Goal: Task Accomplishment & Management: Manage account settings

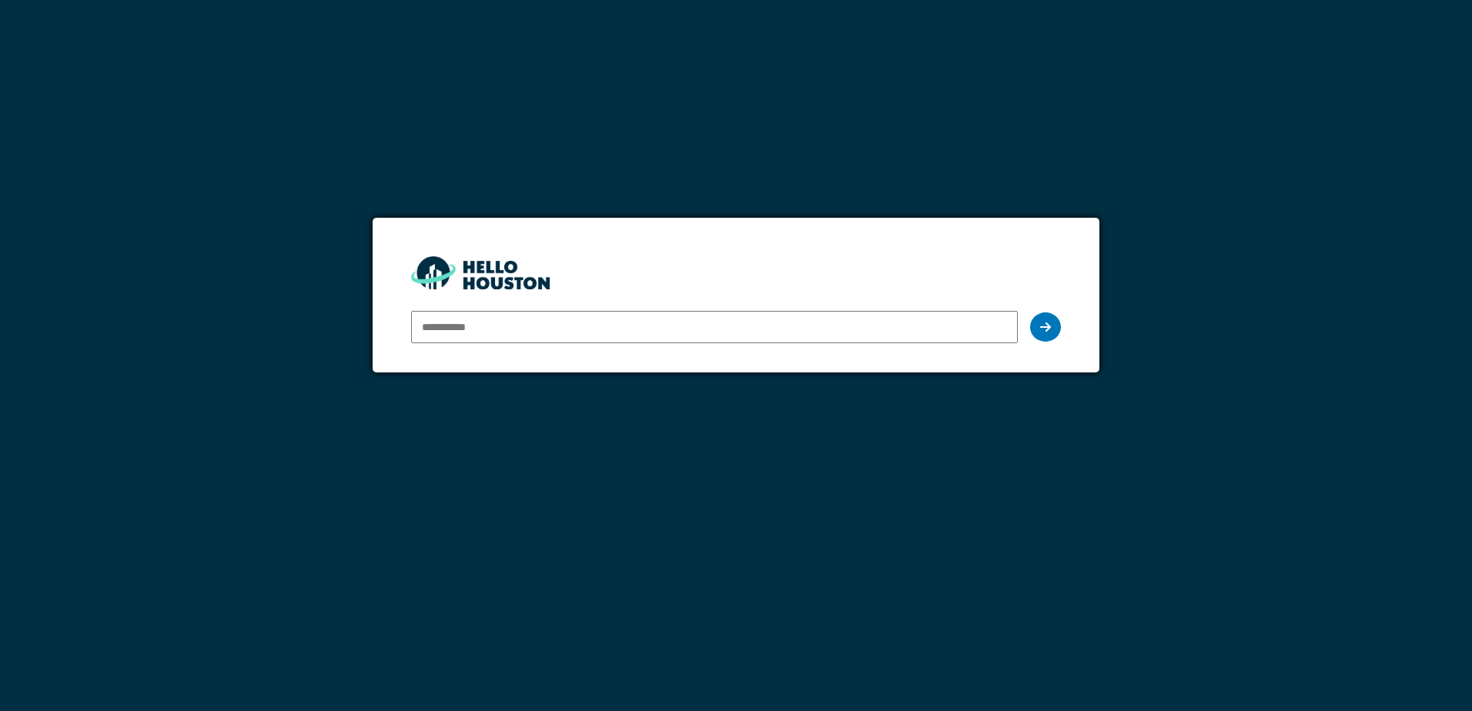
click at [516, 335] on input "email" at bounding box center [714, 327] width 606 height 32
type input "**********"
click at [1048, 326] on icon at bounding box center [1045, 327] width 11 height 12
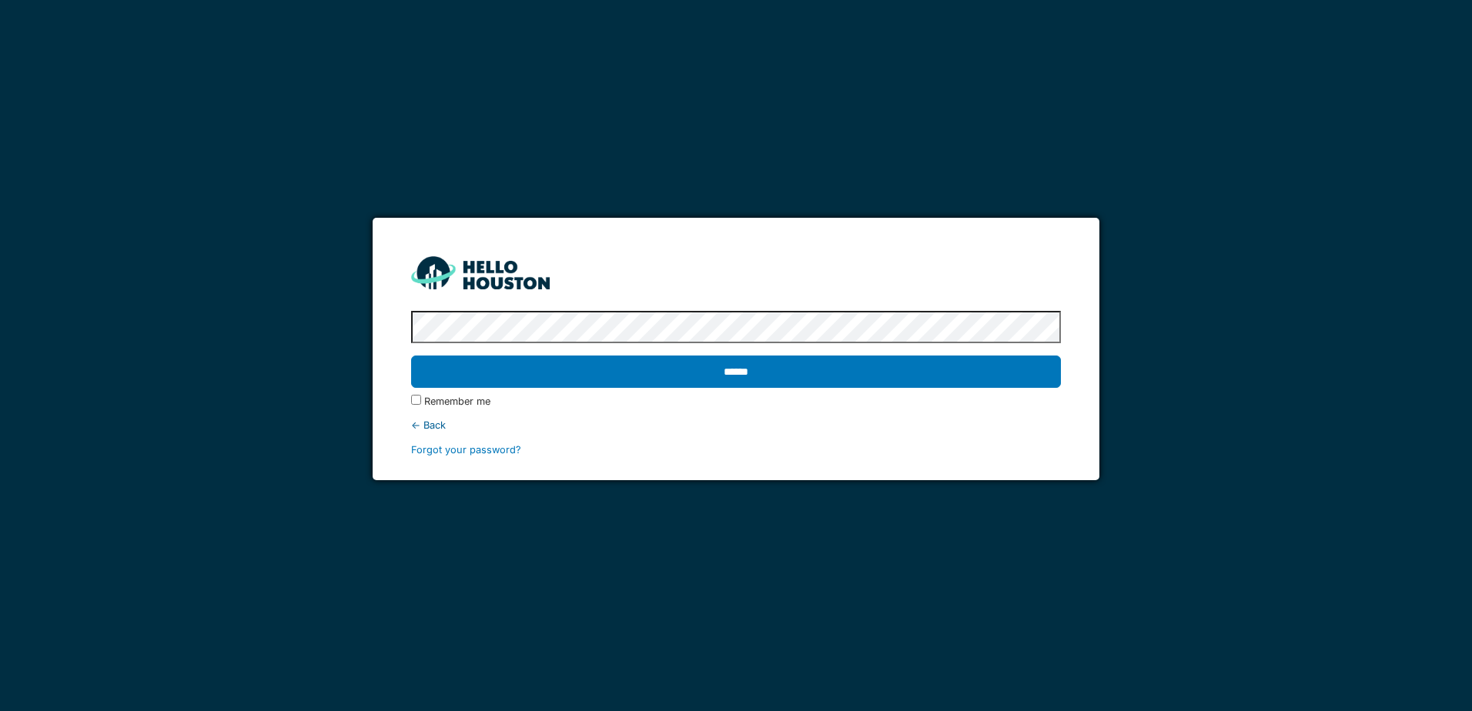
click at [411, 356] on input "******" at bounding box center [735, 372] width 649 height 32
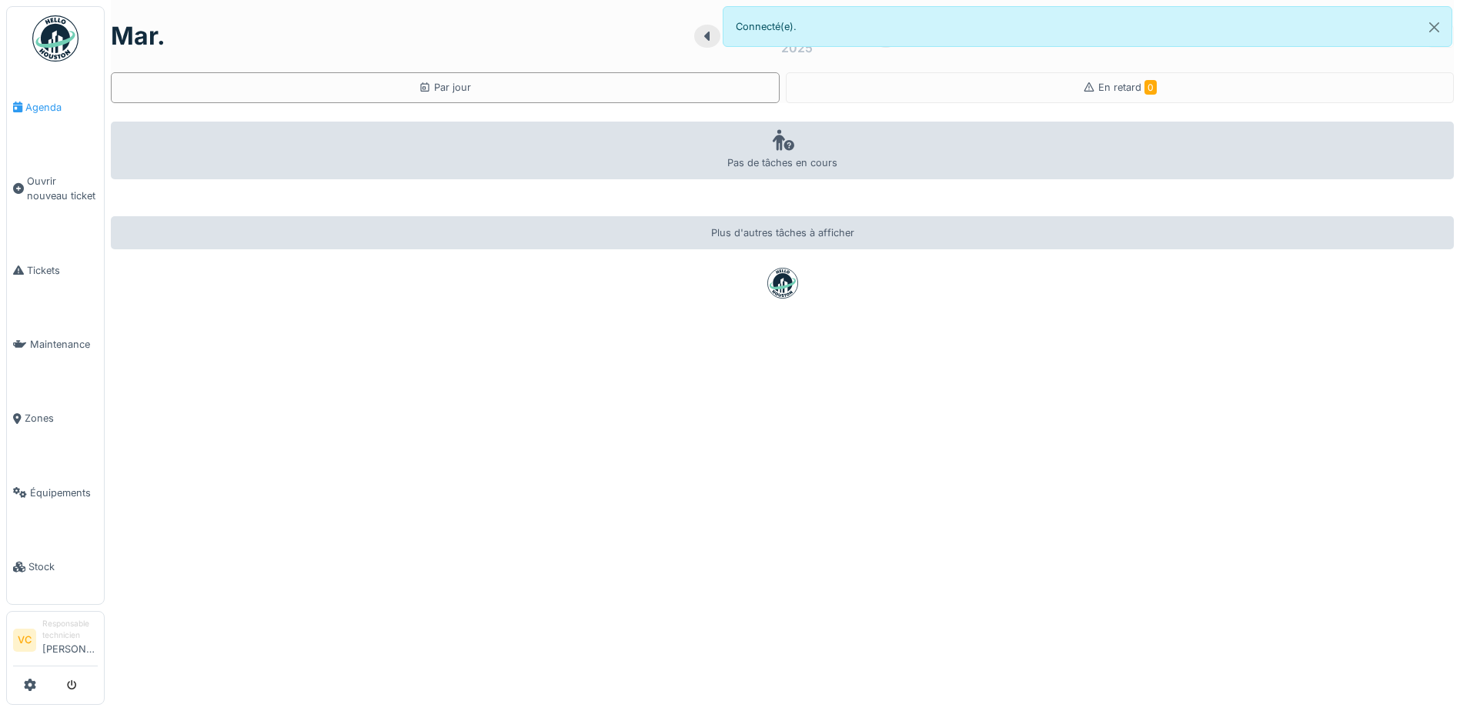
click at [55, 100] on span "Agenda" at bounding box center [61, 107] width 72 height 15
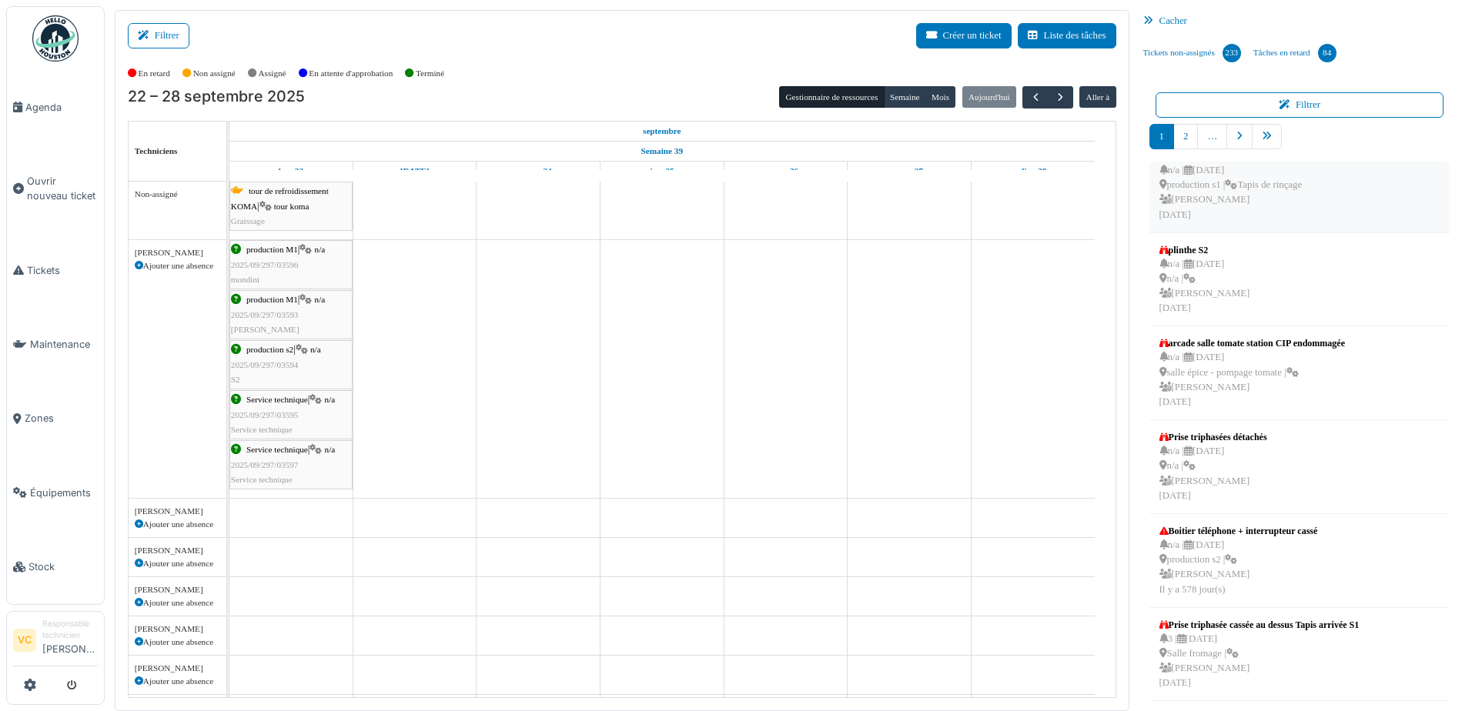
scroll to position [2, 0]
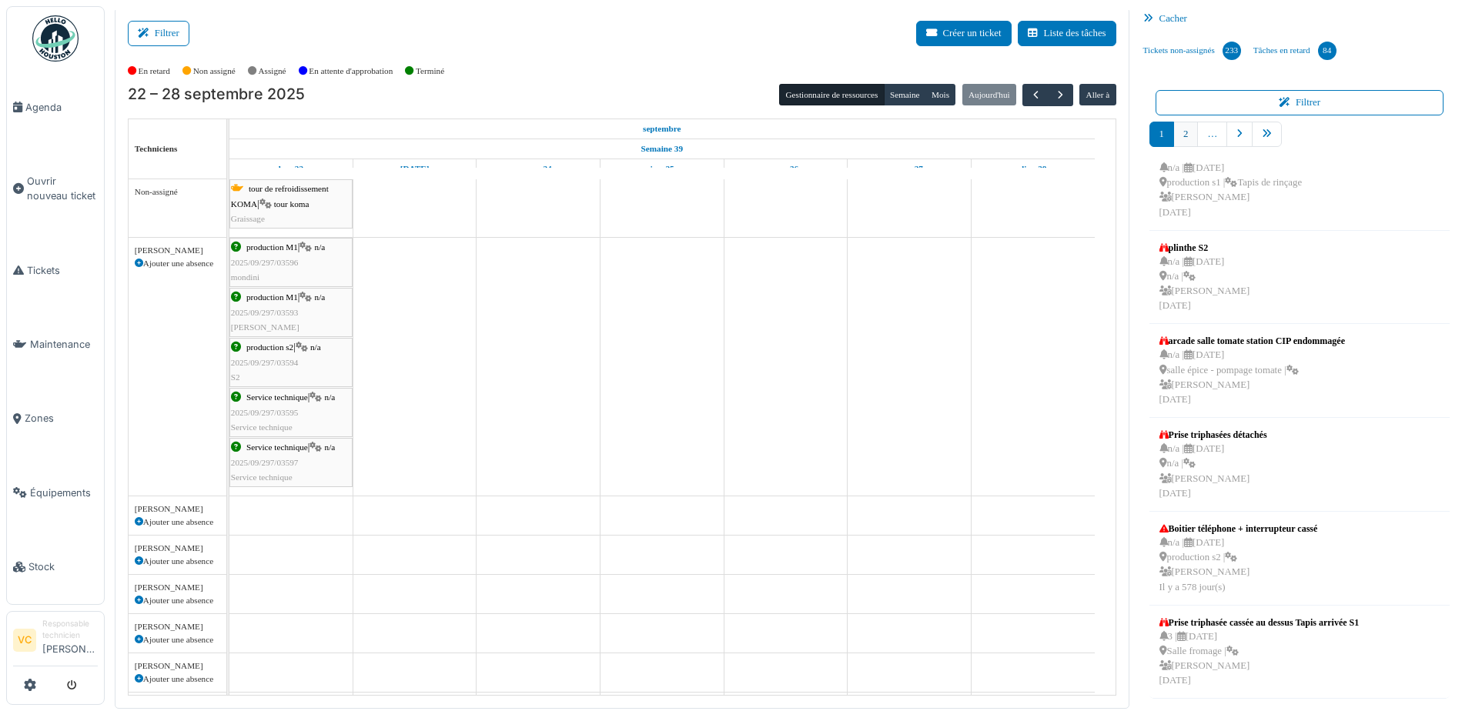
click at [1180, 132] on link "2" at bounding box center [1185, 134] width 25 height 25
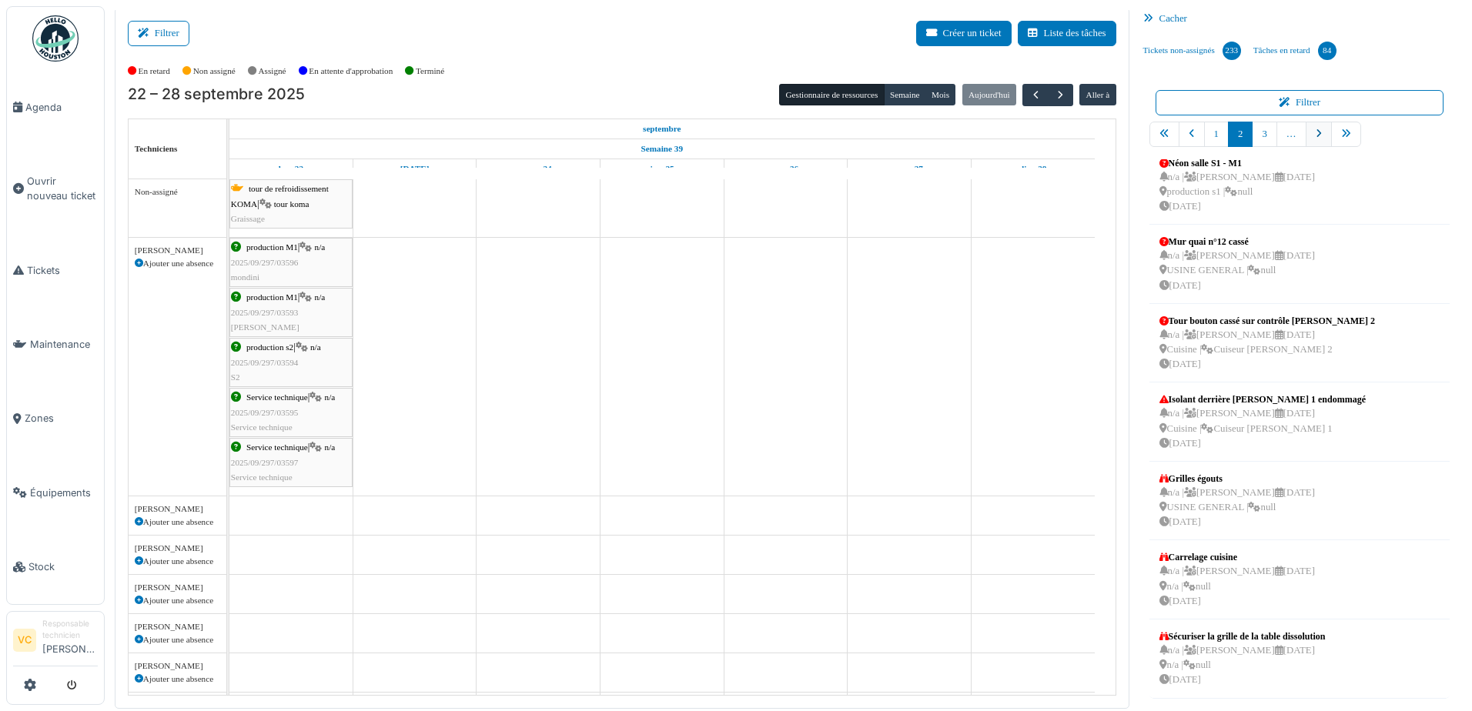
click at [1315, 134] on icon "pager" at bounding box center [1318, 134] width 6 height 10
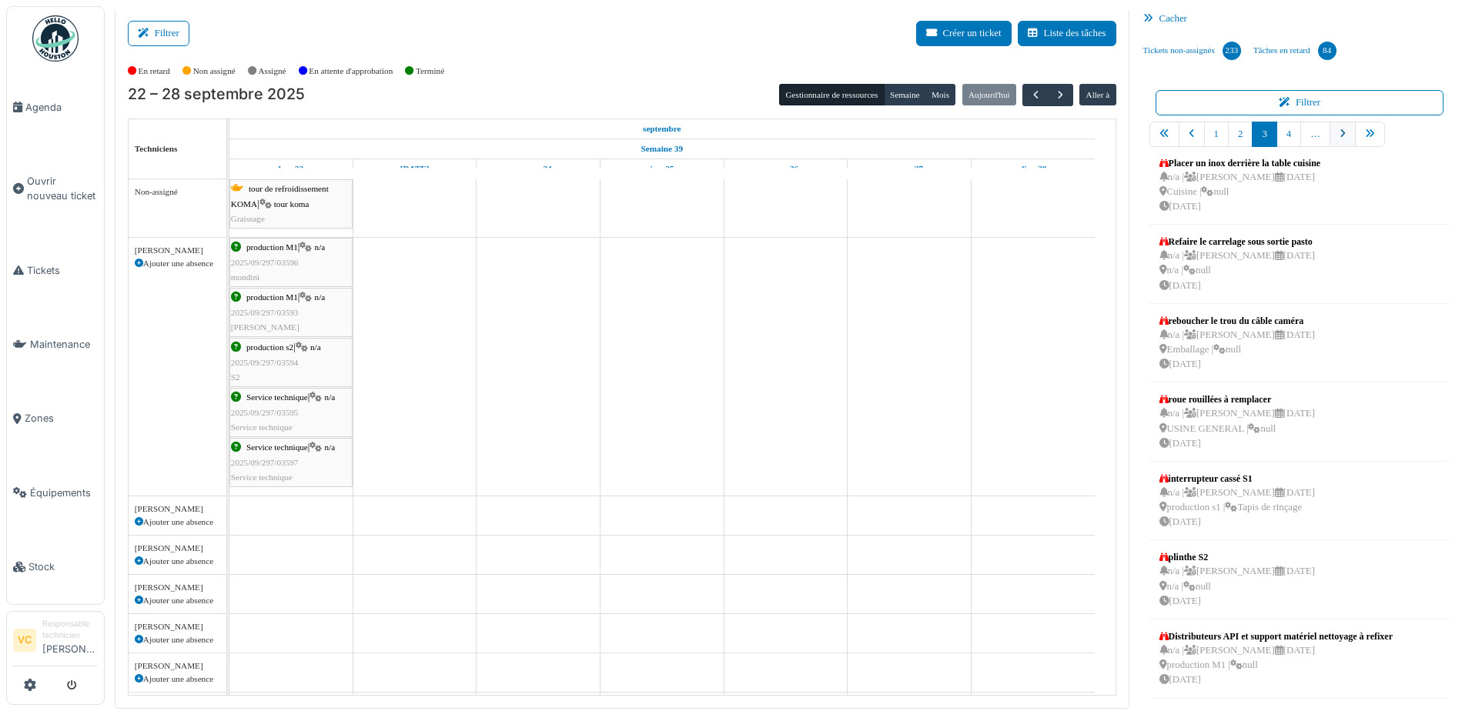
click at [1339, 130] on icon "pager" at bounding box center [1342, 134] width 6 height 10
click at [1344, 133] on icon "pager" at bounding box center [1347, 134] width 6 height 10
click at [1344, 134] on icon "pager" at bounding box center [1347, 134] width 6 height 10
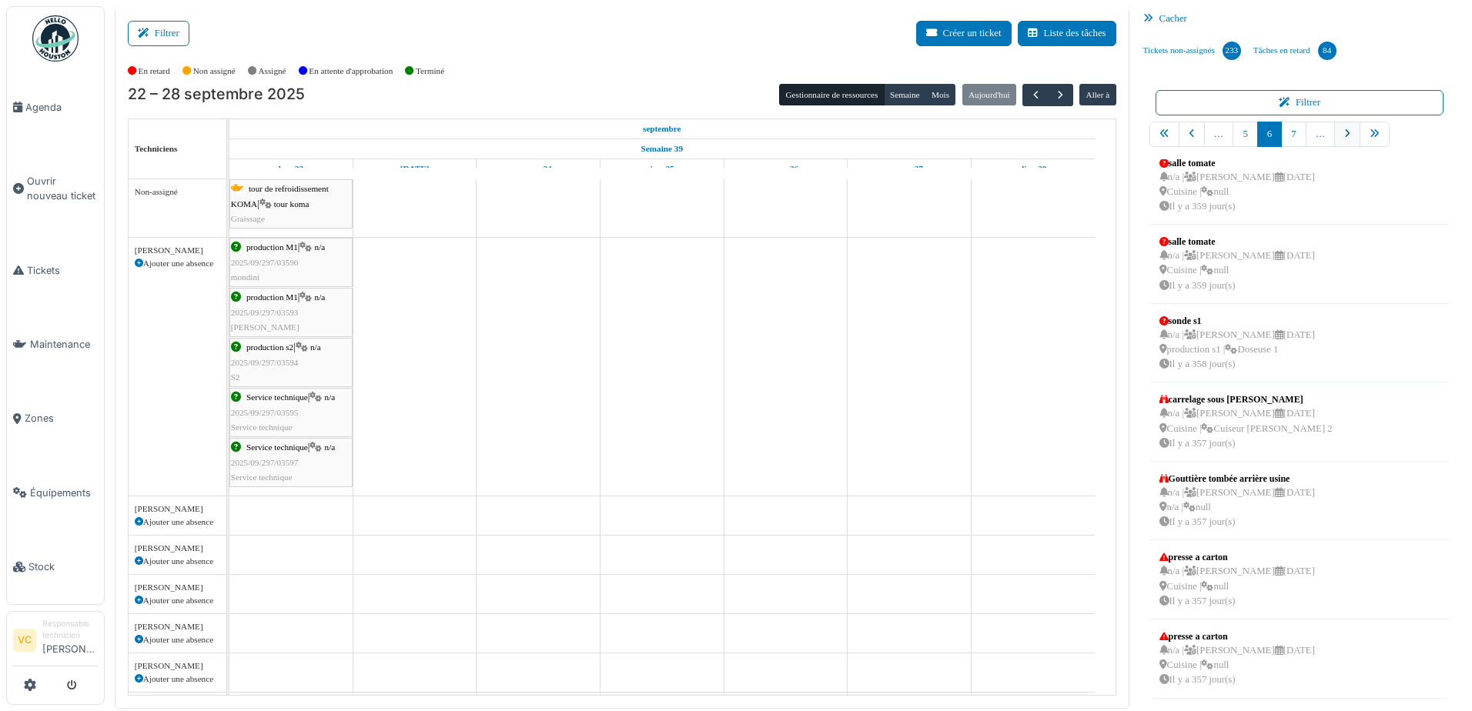
click at [1344, 130] on icon "pager" at bounding box center [1347, 134] width 6 height 10
click at [1344, 132] on icon "pager" at bounding box center [1347, 134] width 6 height 10
click at [1349, 132] on icon "pager" at bounding box center [1352, 134] width 6 height 10
click at [1354, 131] on icon "pager" at bounding box center [1357, 134] width 6 height 10
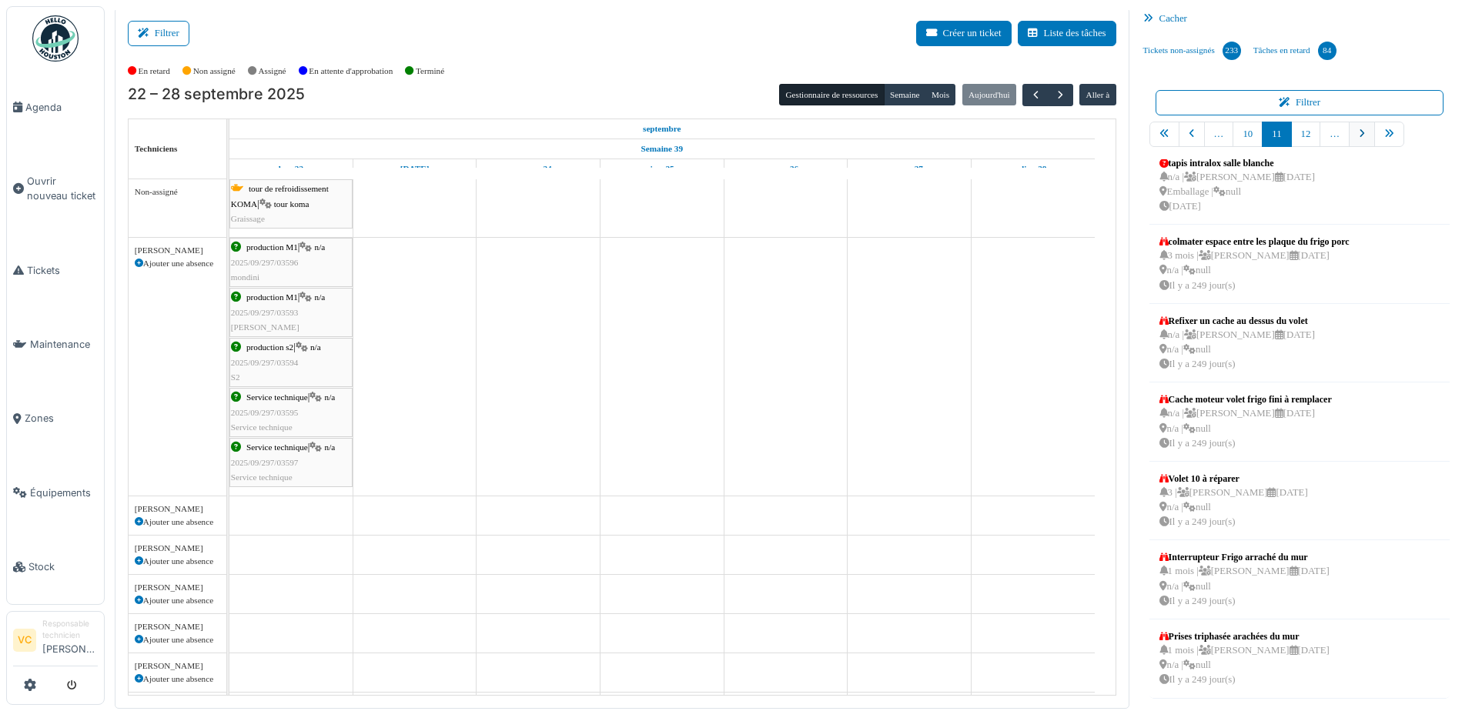
click at [1358, 131] on icon "pager" at bounding box center [1361, 134] width 6 height 10
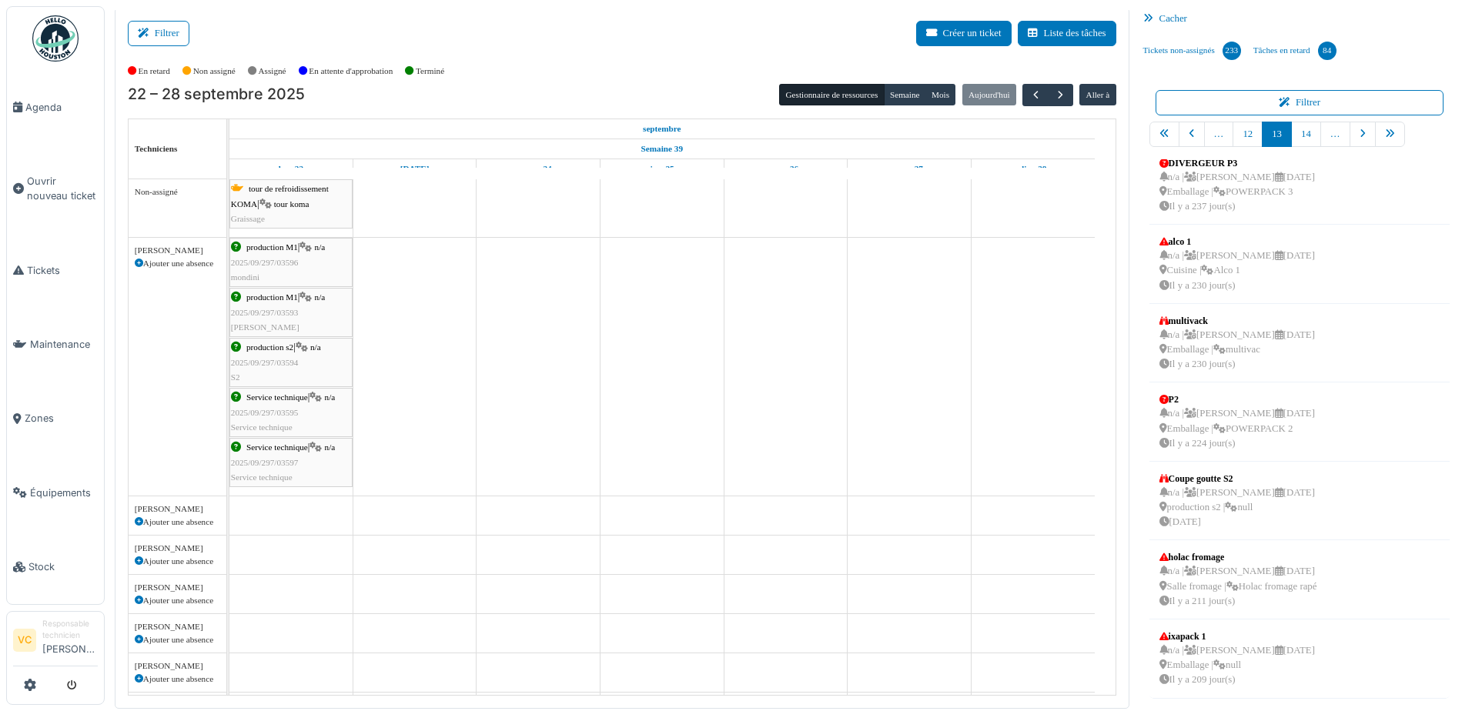
click at [1359, 131] on icon "pager" at bounding box center [1362, 134] width 6 height 10
click at [1359, 129] on icon "pager" at bounding box center [1362, 134] width 6 height 10
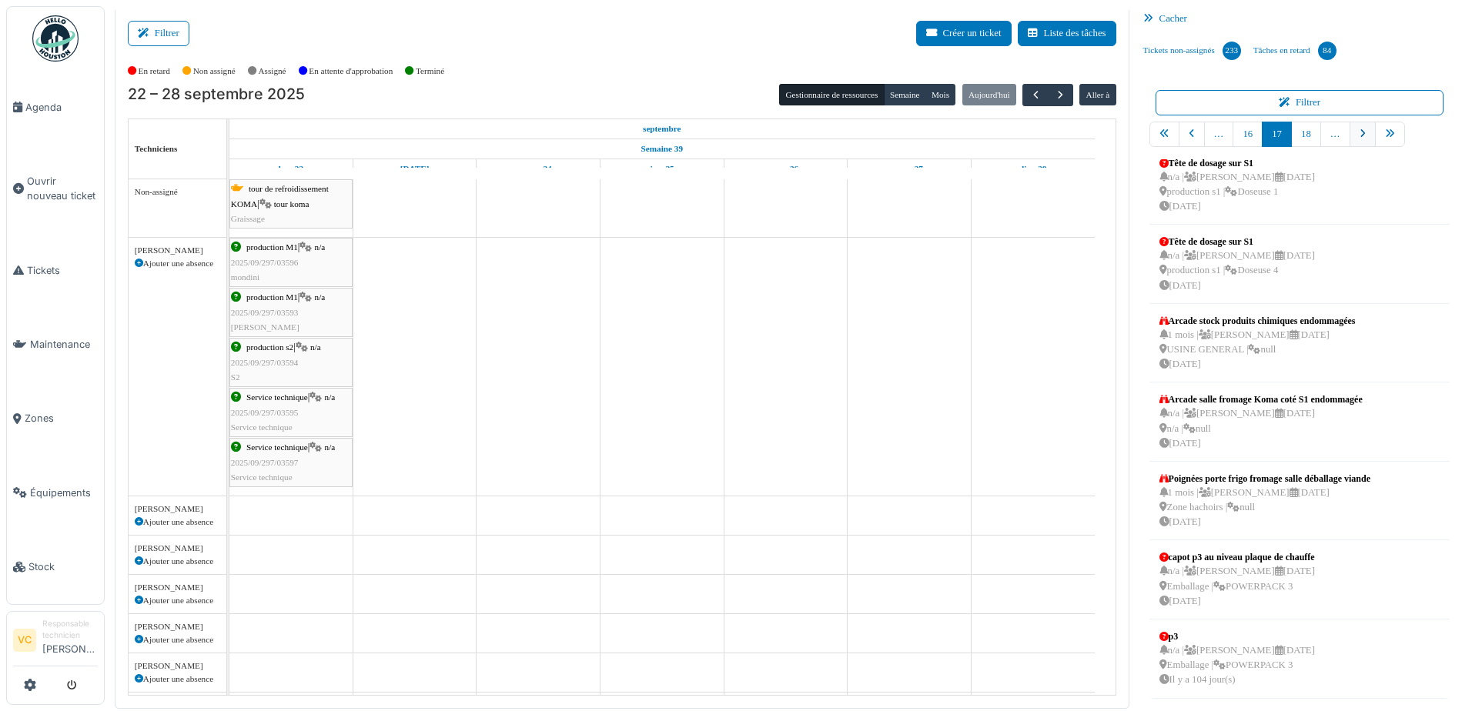
click at [1359, 131] on icon "pager" at bounding box center [1362, 134] width 6 height 10
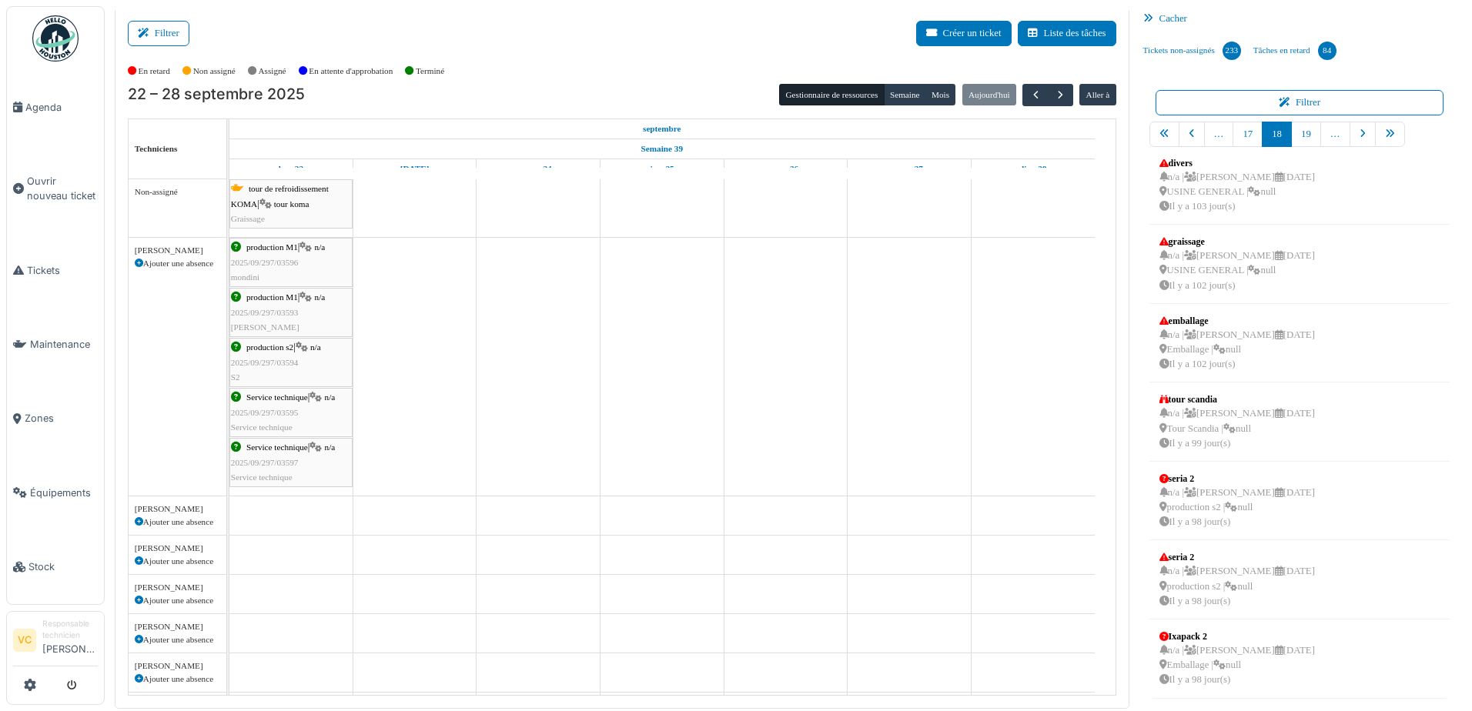
click at [1359, 131] on icon "pager" at bounding box center [1362, 134] width 6 height 10
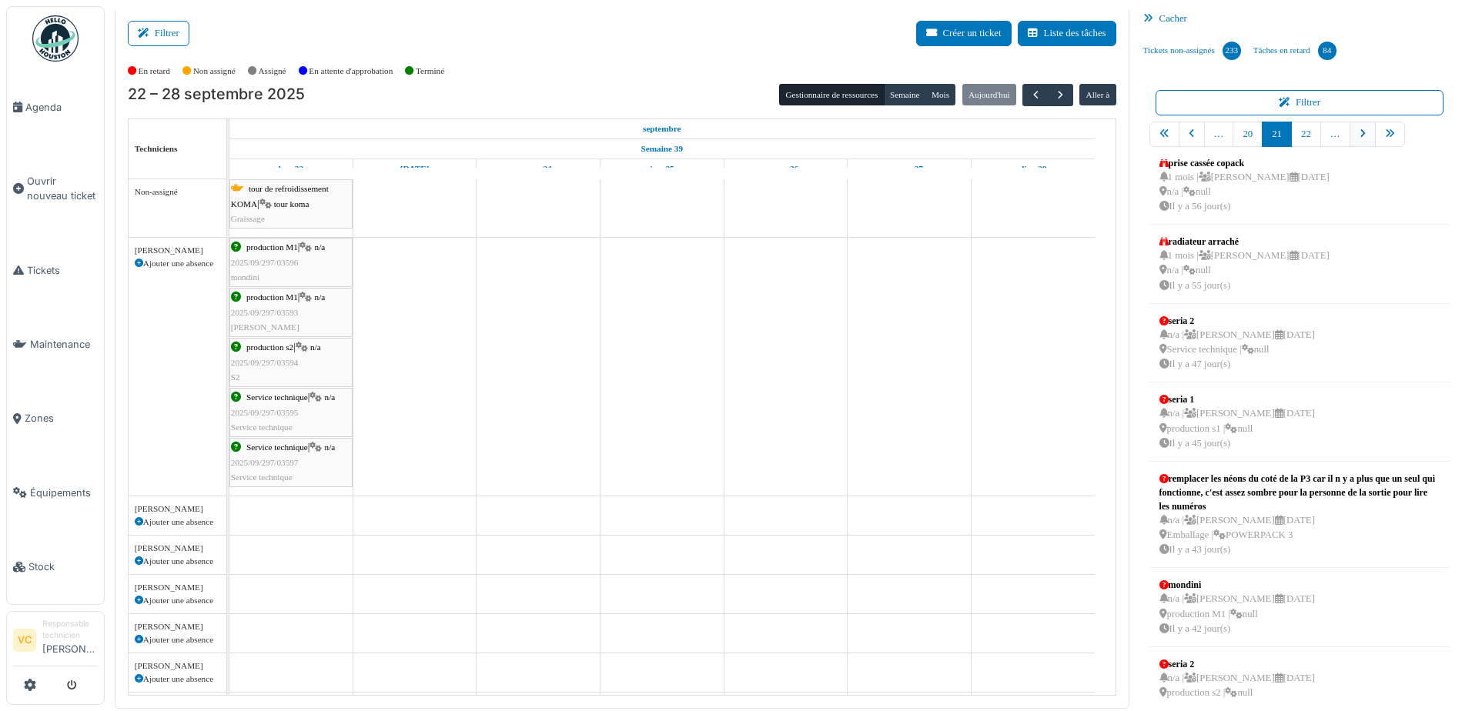
click at [1349, 131] on link "pager" at bounding box center [1362, 134] width 26 height 25
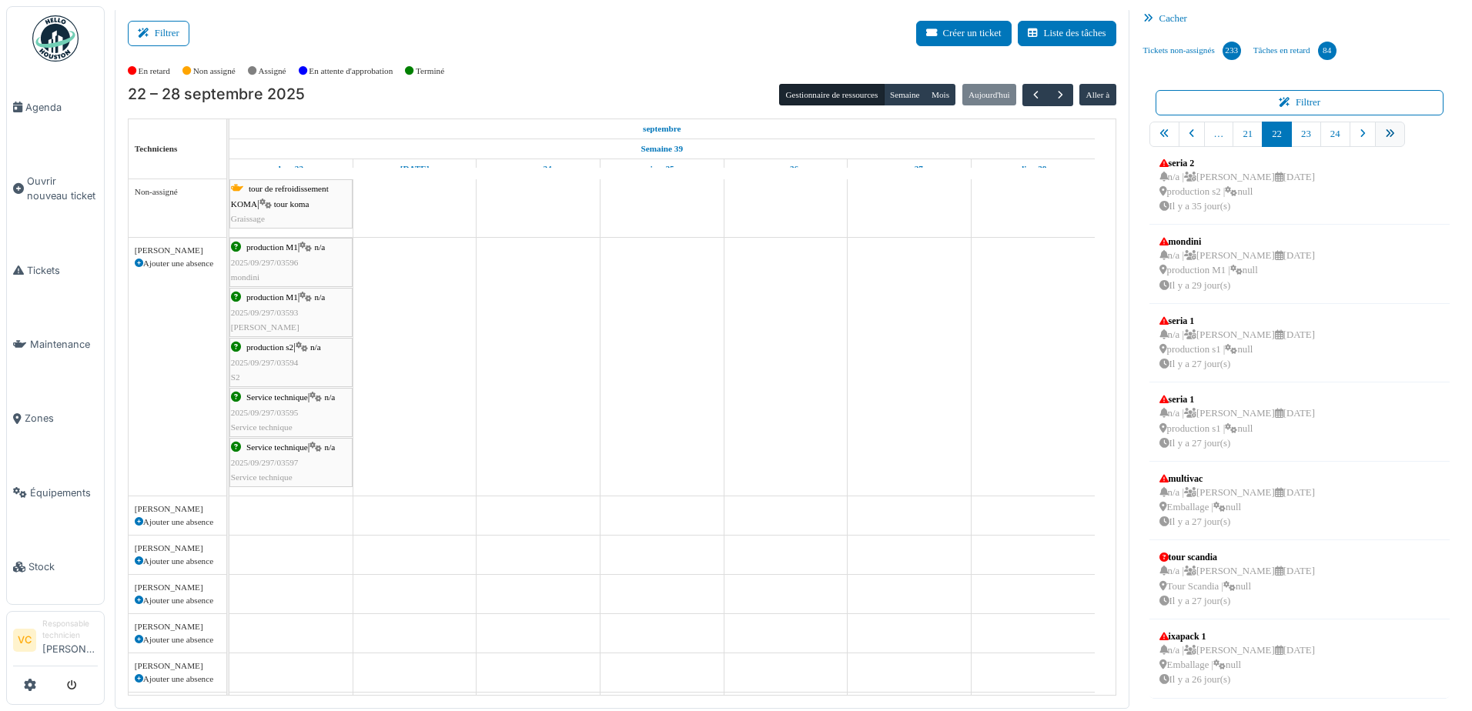
click at [1387, 135] on link "pager" at bounding box center [1390, 134] width 30 height 25
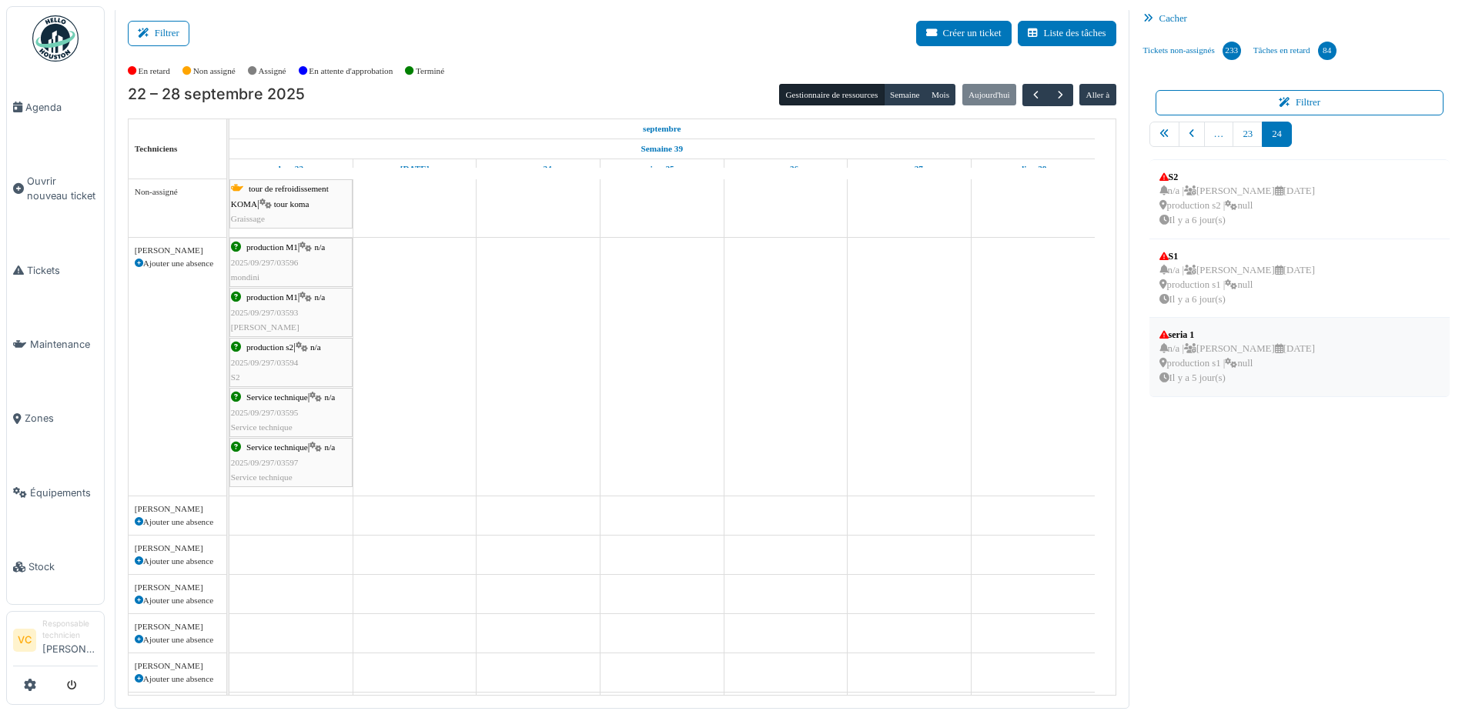
click at [1218, 340] on div "seria 1" at bounding box center [1236, 335] width 155 height 14
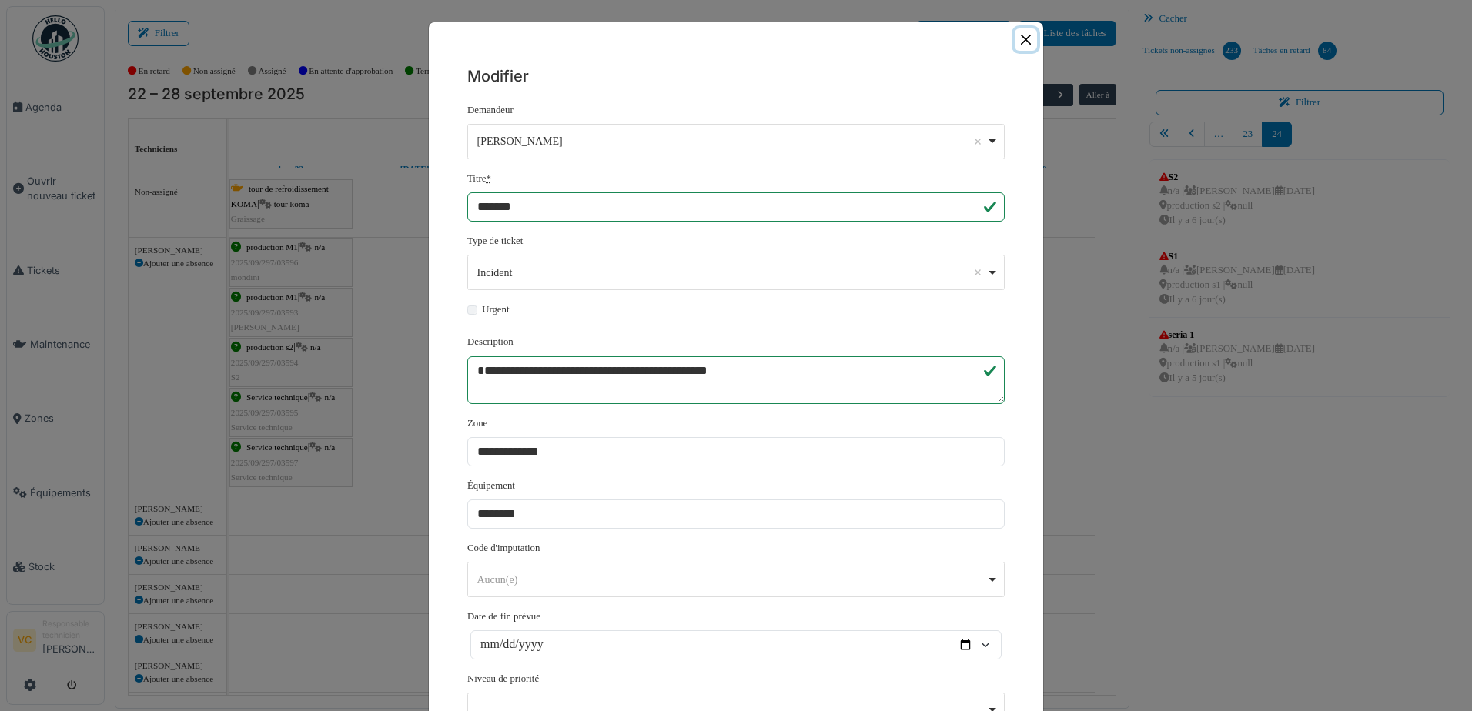
click at [1015, 37] on button "Close" at bounding box center [1025, 39] width 22 height 22
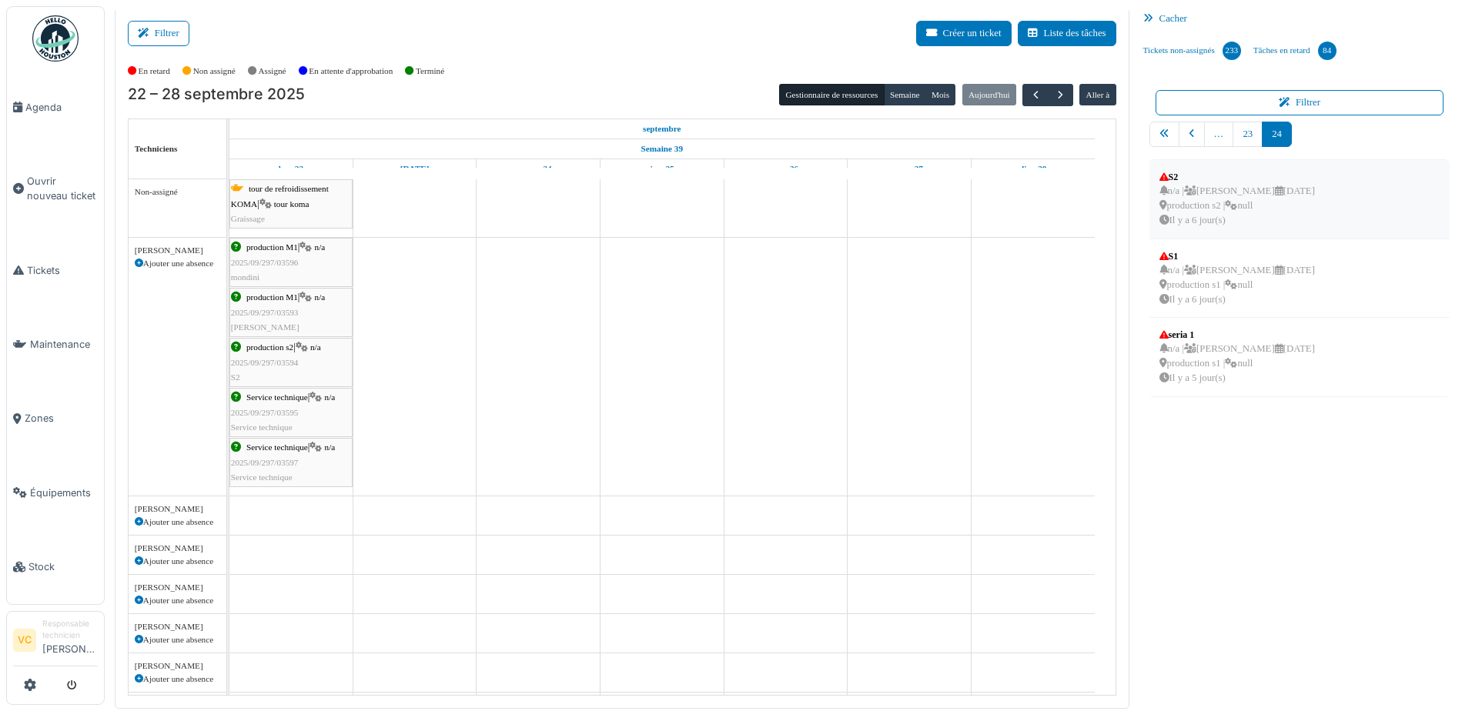
click at [1235, 186] on div "n/a | Brahim Chelouf 17/09/2025 production s2 | null Il y a 6 jour(s)" at bounding box center [1236, 206] width 155 height 45
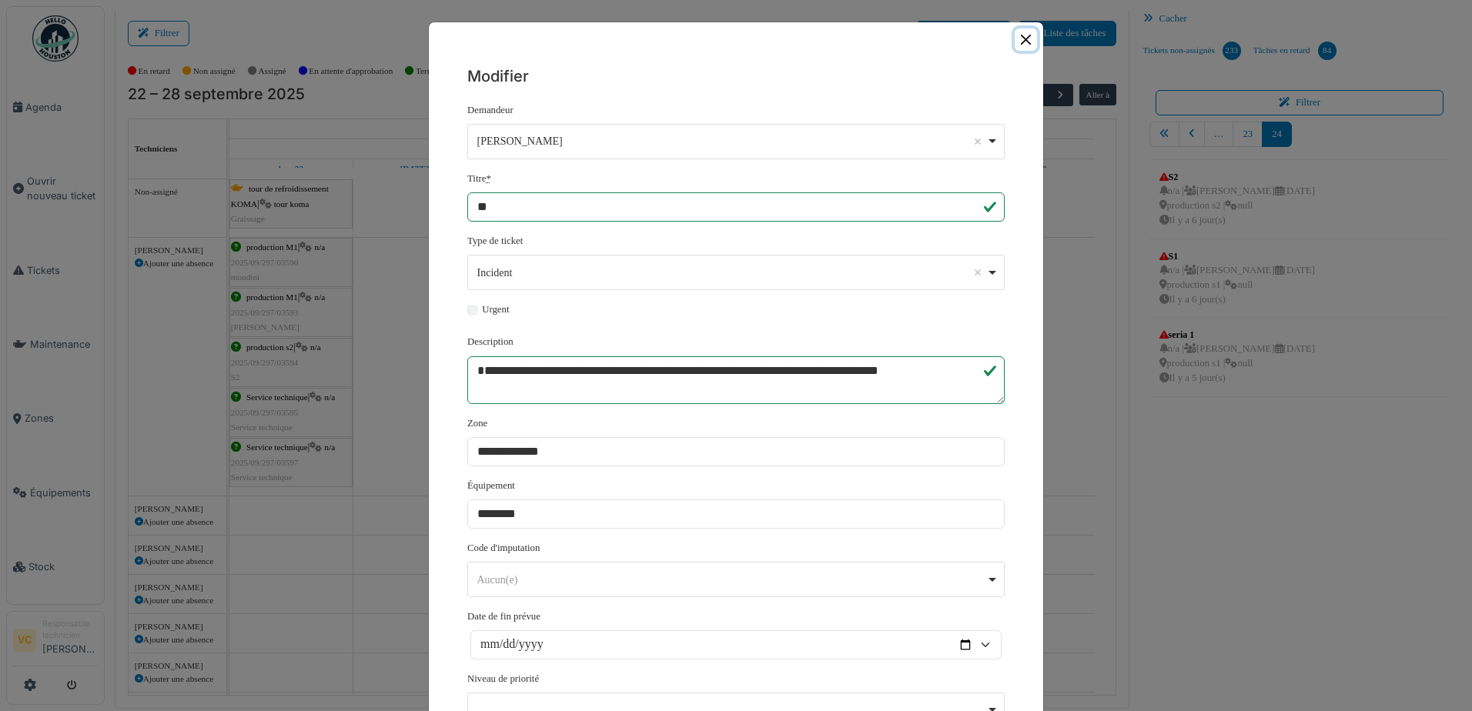
click at [1014, 40] on button "Close" at bounding box center [1025, 39] width 22 height 22
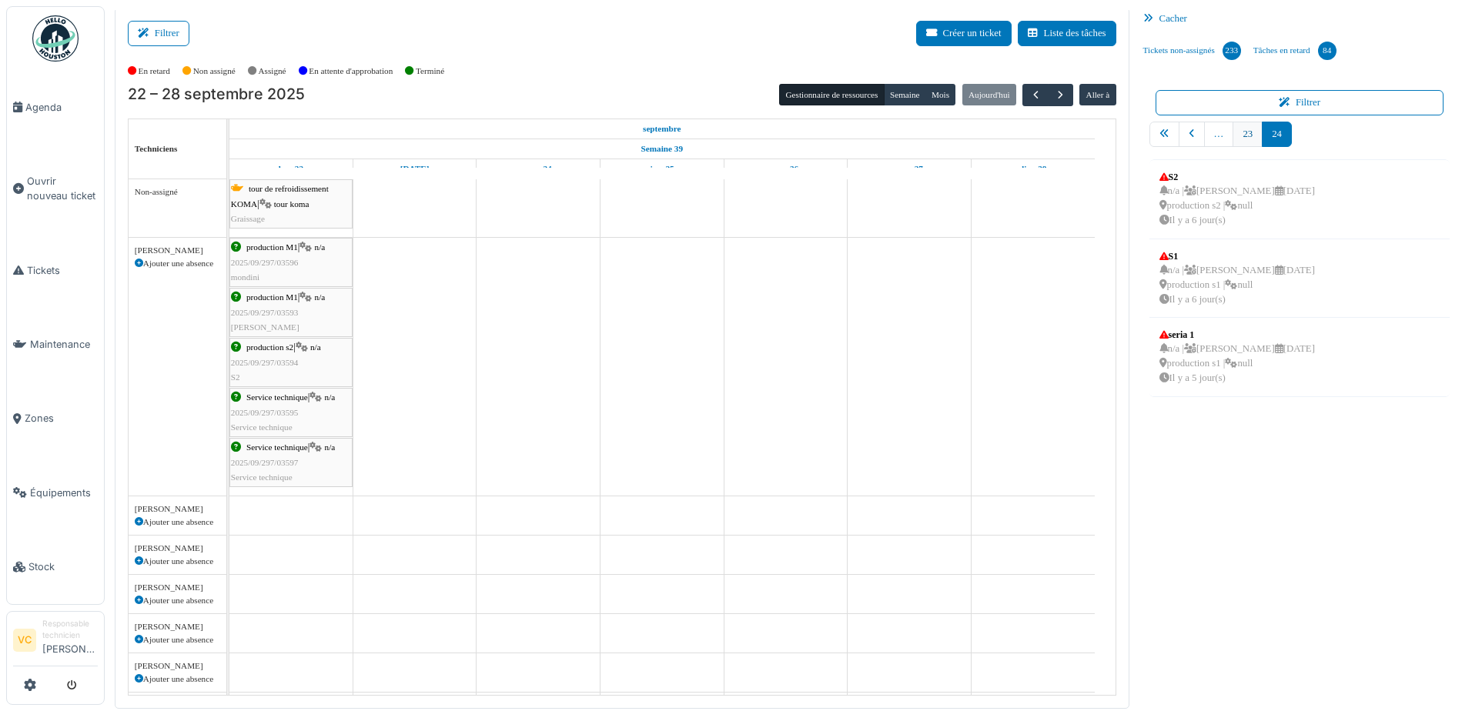
click at [1238, 133] on link "23" at bounding box center [1247, 134] width 30 height 25
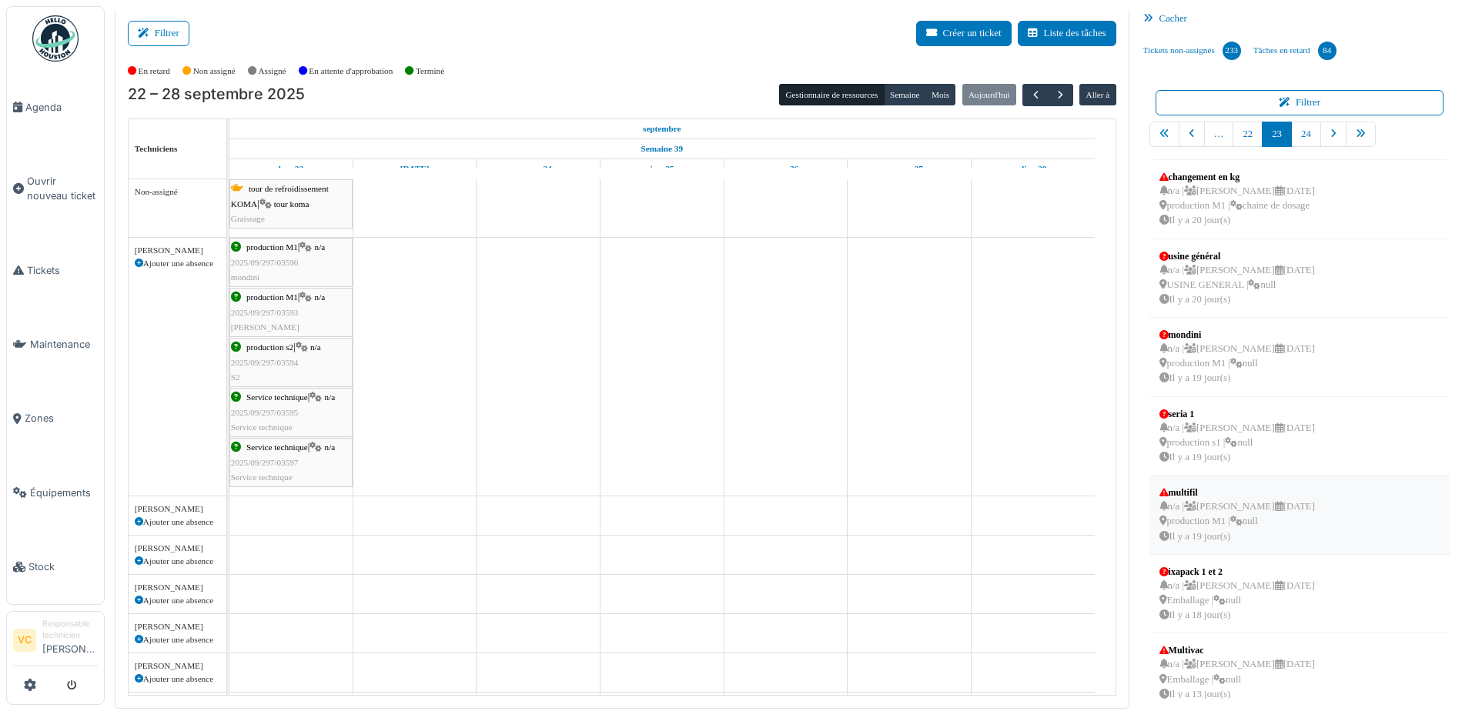
click at [1182, 488] on div "multifil" at bounding box center [1236, 493] width 155 height 14
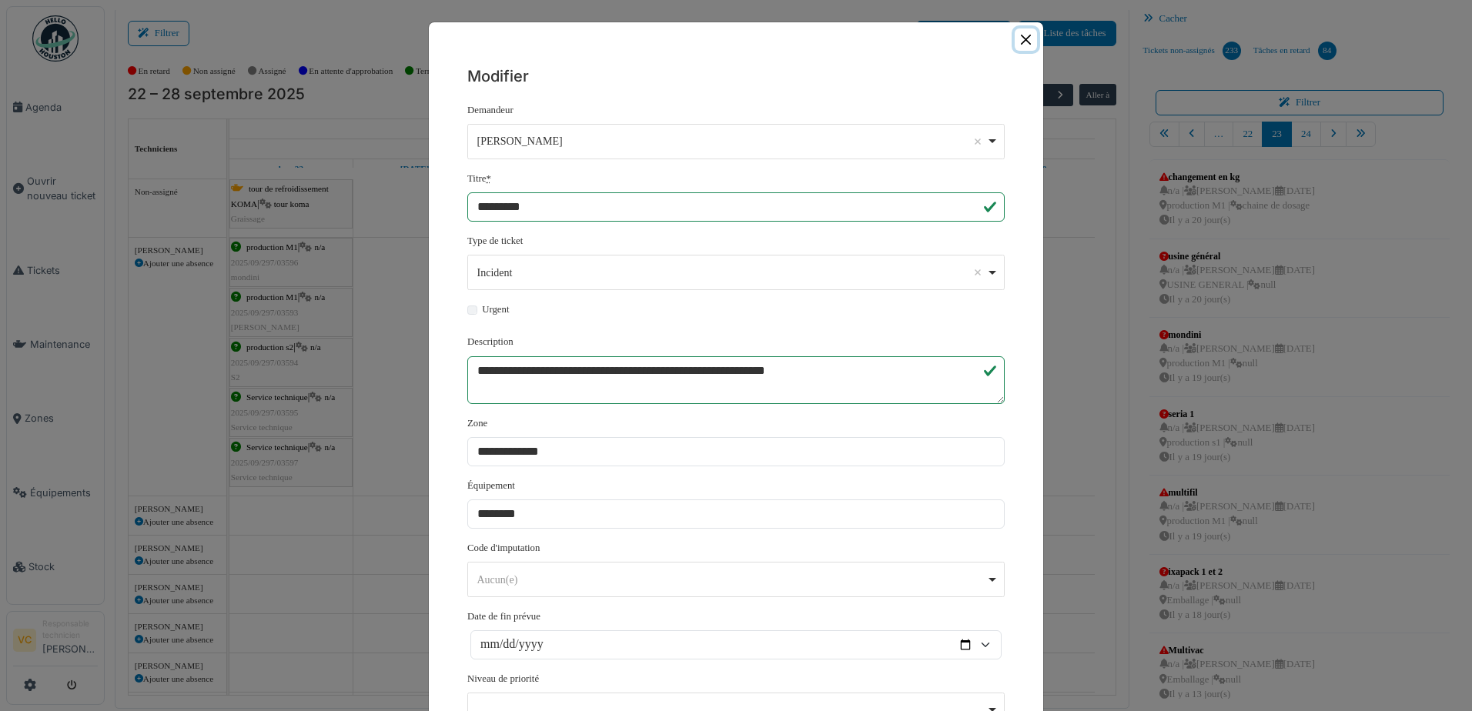
click at [1021, 38] on button "Close" at bounding box center [1025, 39] width 22 height 22
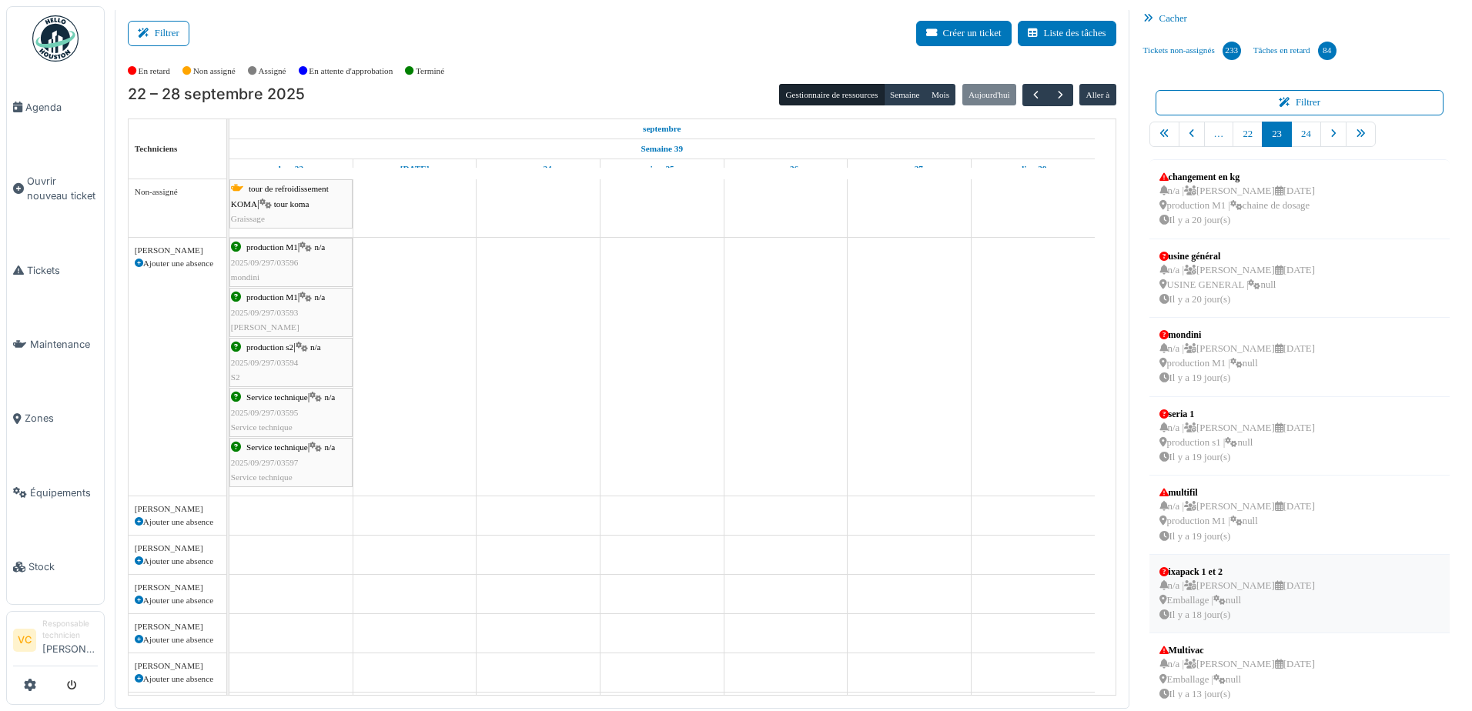
click at [1222, 580] on div "n/a | Brahim Chelouf 05/09/2025 Emballage | null Il y a 18 jour(s)" at bounding box center [1236, 601] width 155 height 45
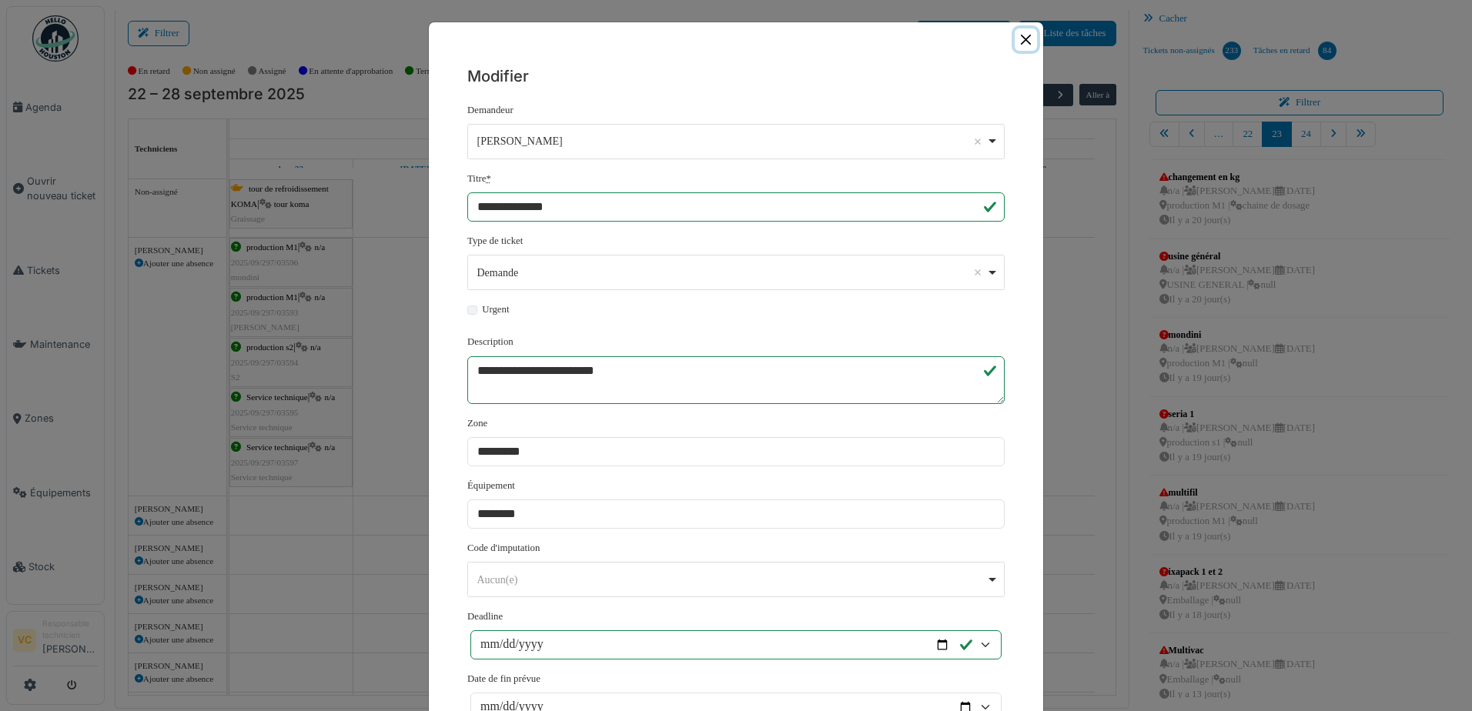
click at [1018, 35] on button "Close" at bounding box center [1025, 39] width 22 height 22
